Goal: Information Seeking & Learning: Get advice/opinions

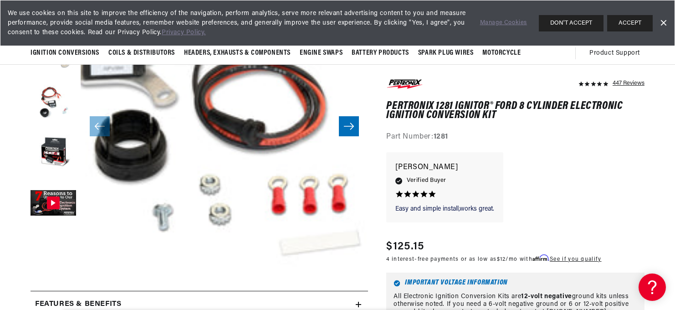
scroll to position [0, 414]
click at [343, 131] on icon "Slide right" at bounding box center [348, 126] width 11 height 9
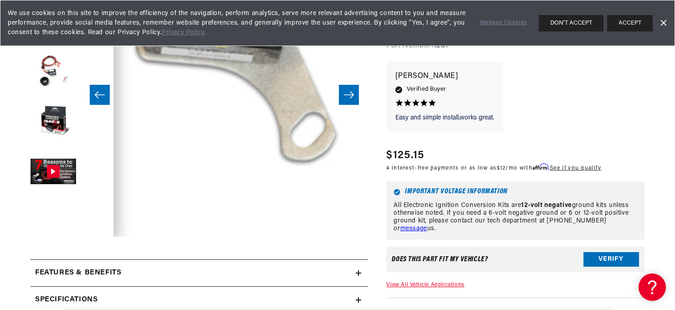
scroll to position [0, 0]
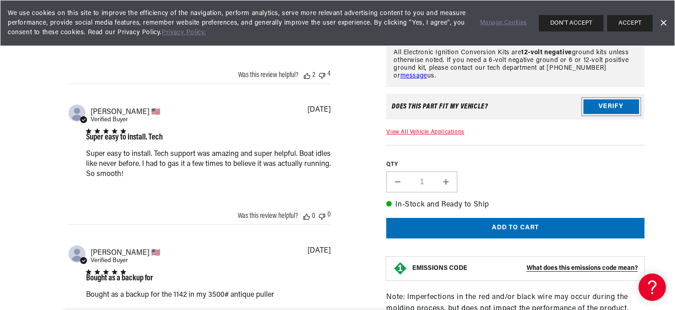
click at [590, 114] on button "Verify" at bounding box center [611, 107] width 56 height 15
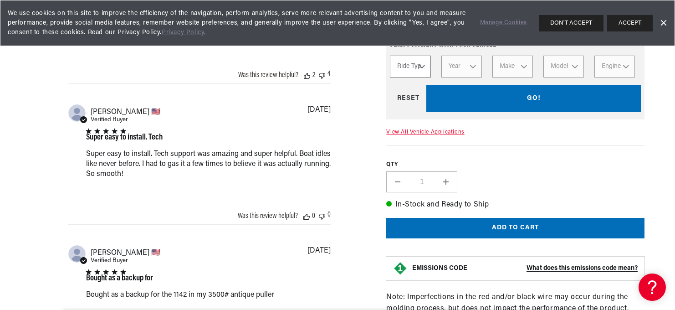
click at [422, 78] on select "Ride Type Automotive Agricultural Industrial Marine Motorcycle" at bounding box center [410, 67] width 41 height 22
select select "Marine"
click at [398, 78] on select "Ride Type Automotive Agricultural Industrial Marine Motorcycle" at bounding box center [410, 67] width 41 height 22
select select "Marine"
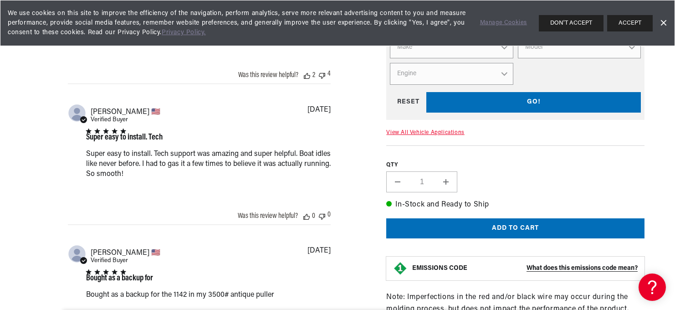
scroll to position [0, 414]
click at [628, 32] on select "Year [DATE] 1986 1985 1983 1982 1981 1980 1979 1978 1977 1976 1975 1974 1973 19…" at bounding box center [579, 21] width 123 height 22
select select "1976"
click at [521, 32] on select "Year [DATE] 1986 1985 1983 1982 1981 1980 1979 1978 1977 1976 1975 1974 1973 19…" at bounding box center [579, 21] width 123 height 22
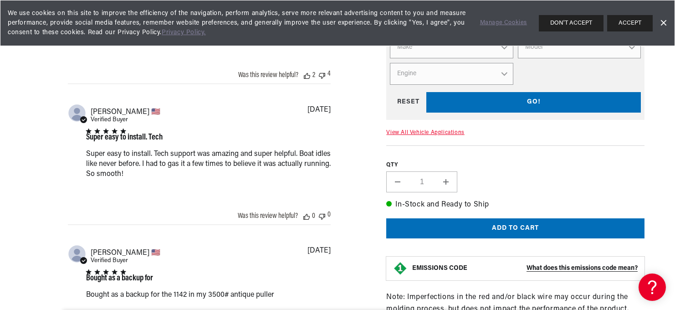
select select "1976"
click at [505, 58] on select "Make Chevrolet Marine Pleasurecraft" at bounding box center [451, 47] width 123 height 22
select select "Pleasurecraft"
click at [398, 58] on select "Make Chevrolet Marine Pleasurecraft" at bounding box center [451, 47] width 123 height 22
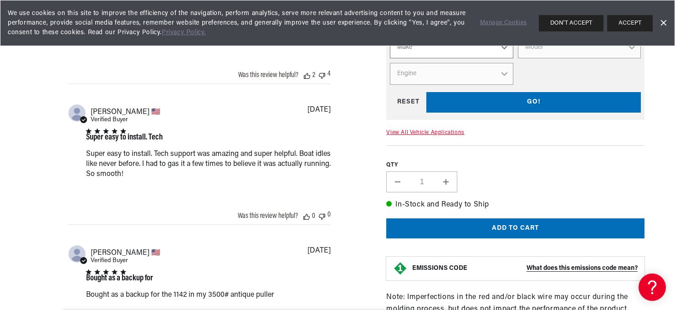
select select "Pleasurecraft"
click at [628, 58] on select "Model 305 350 454 cid. engine" at bounding box center [579, 47] width 123 height 22
click at [536, 58] on select "Model 305 350 454 cid. engine" at bounding box center [579, 47] width 123 height 22
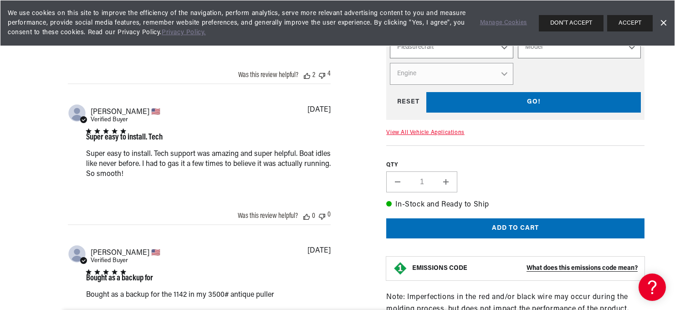
scroll to position [0, 414]
click at [533, 112] on div "GO! RESET" at bounding box center [515, 102] width 251 height 20
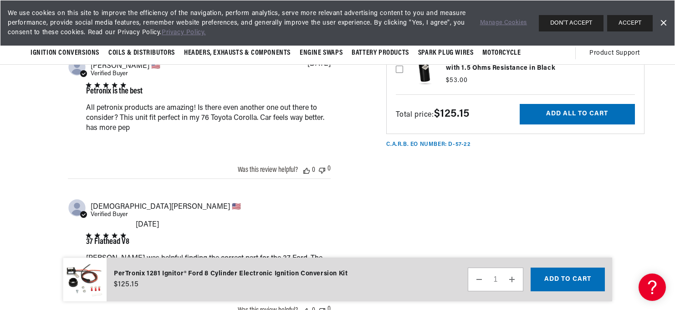
scroll to position [0, 0]
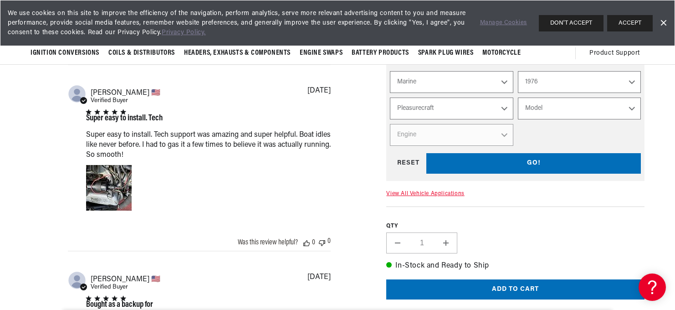
scroll to position [256, 0]
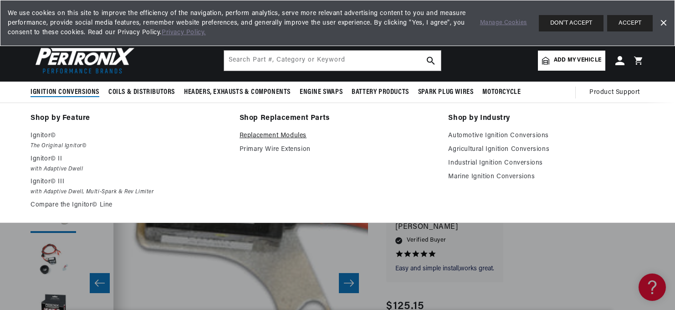
click at [309, 141] on link "Replacement Modules" at bounding box center [337, 135] width 196 height 11
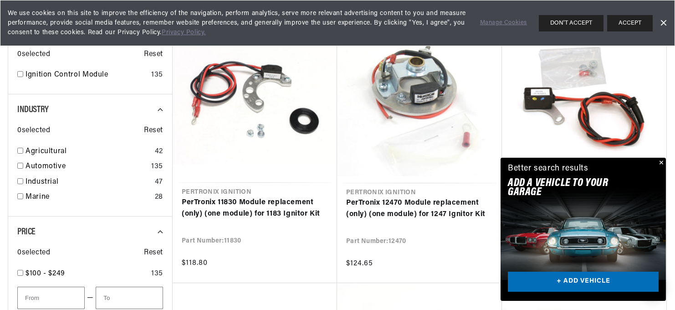
scroll to position [0, 414]
click at [660, 87] on div "Close dialog FIND THE RIGHT PARTS Take our quick quiz using the button below, a…" at bounding box center [338, 155] width 676 height 310
click at [656, 157] on button "Close" at bounding box center [660, 162] width 11 height 11
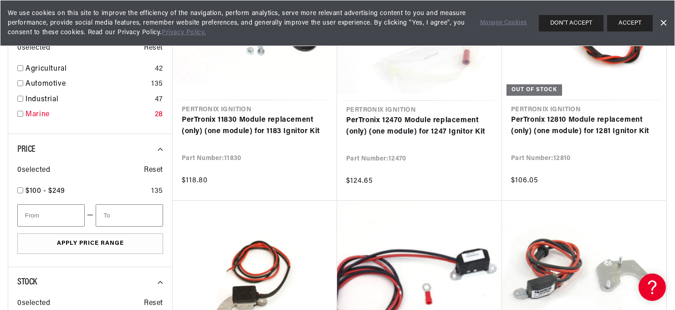
click at [37, 121] on link "Marine" at bounding box center [88, 115] width 126 height 12
checkbox input "true"
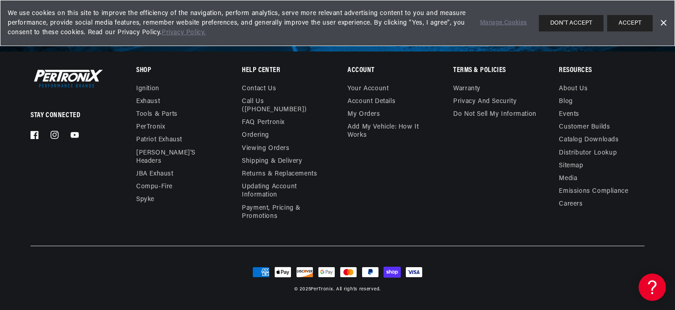
scroll to position [0, 414]
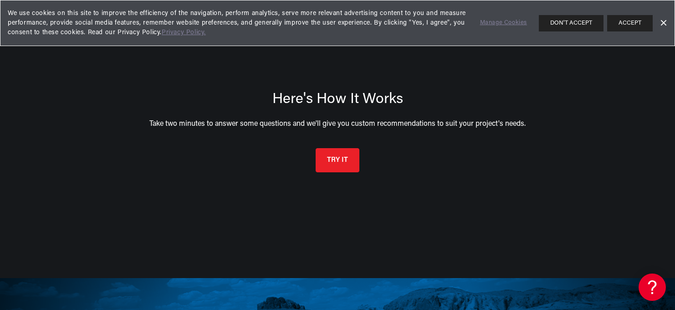
scroll to position [0, 414]
click at [337, 171] on button "TRY IT" at bounding box center [337, 159] width 44 height 24
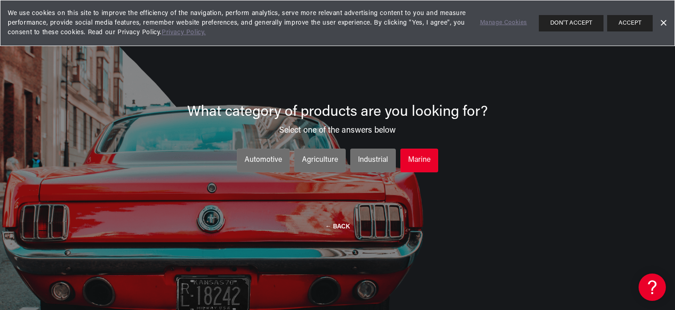
scroll to position [0, 10]
click at [413, 166] on div "Marine" at bounding box center [419, 160] width 22 height 12
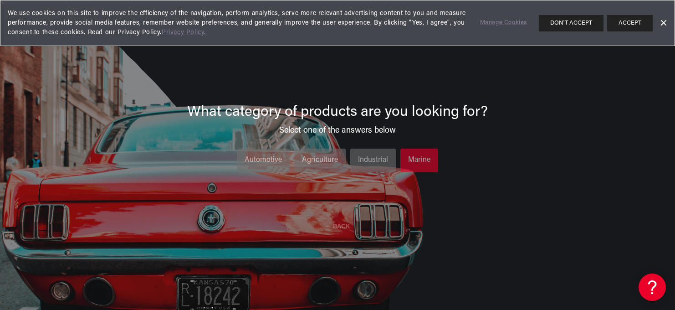
scroll to position [0, 0]
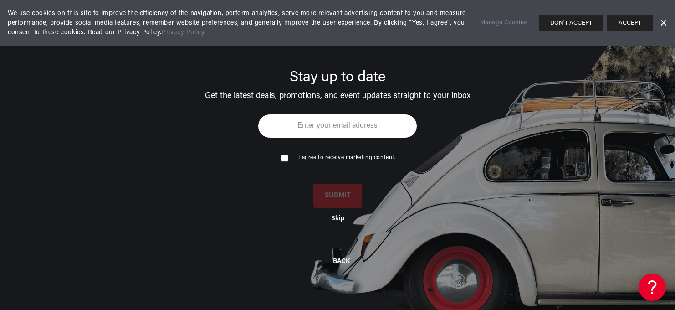
click at [297, 138] on input "email" at bounding box center [337, 126] width 159 height 24
type input "jepstein4@comcast.net"
click at [282, 160] on input "checkbox" at bounding box center [284, 157] width 6 height 6
checkbox input "true"
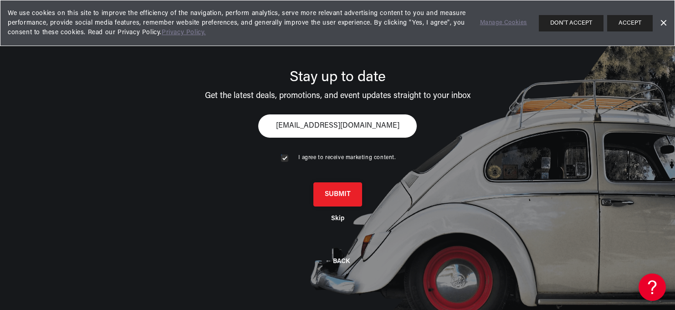
click at [337, 206] on button "SUBMIT" at bounding box center [337, 194] width 49 height 24
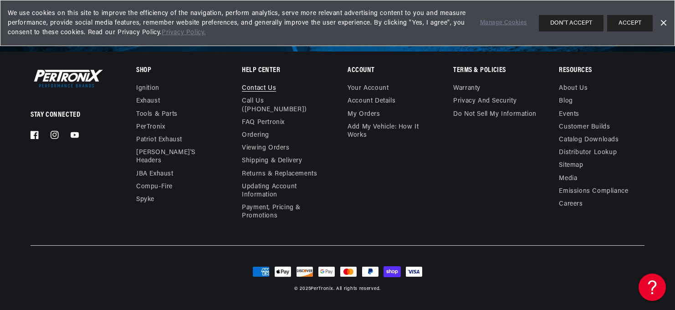
click at [268, 95] on link "Contact us" at bounding box center [259, 89] width 34 height 10
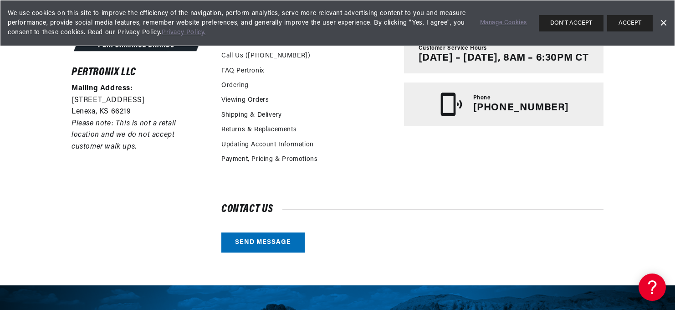
scroll to position [226, 0]
